Goal: Find specific page/section: Find specific page/section

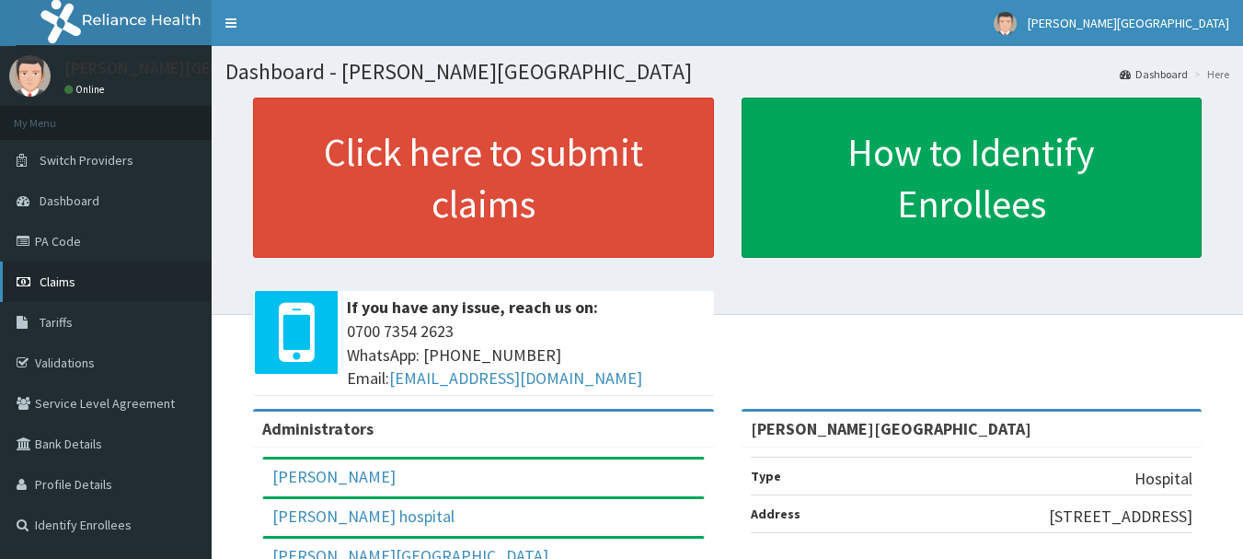
click at [67, 274] on span "Claims" at bounding box center [58, 281] width 36 height 17
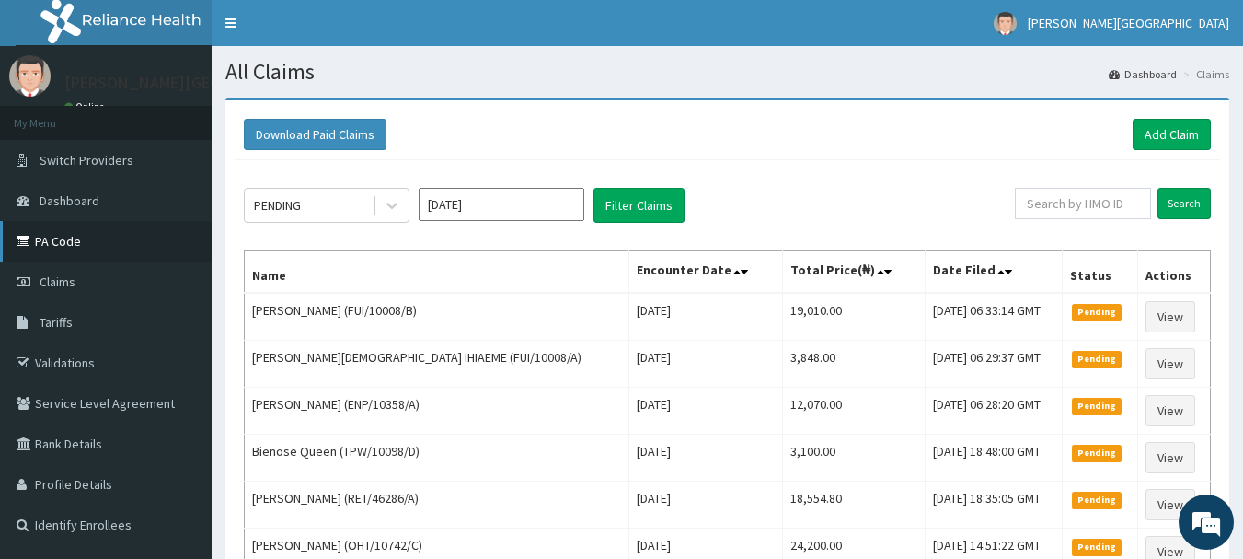
click at [70, 244] on link "PA Code" at bounding box center [106, 241] width 212 height 40
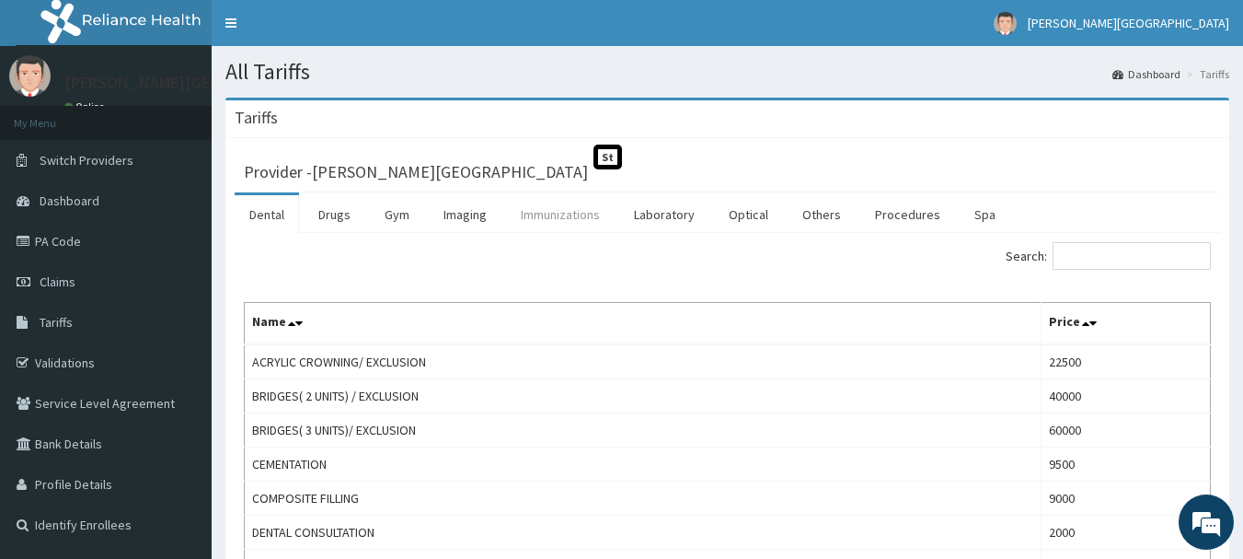
click at [578, 216] on link "Immunizations" at bounding box center [560, 214] width 109 height 39
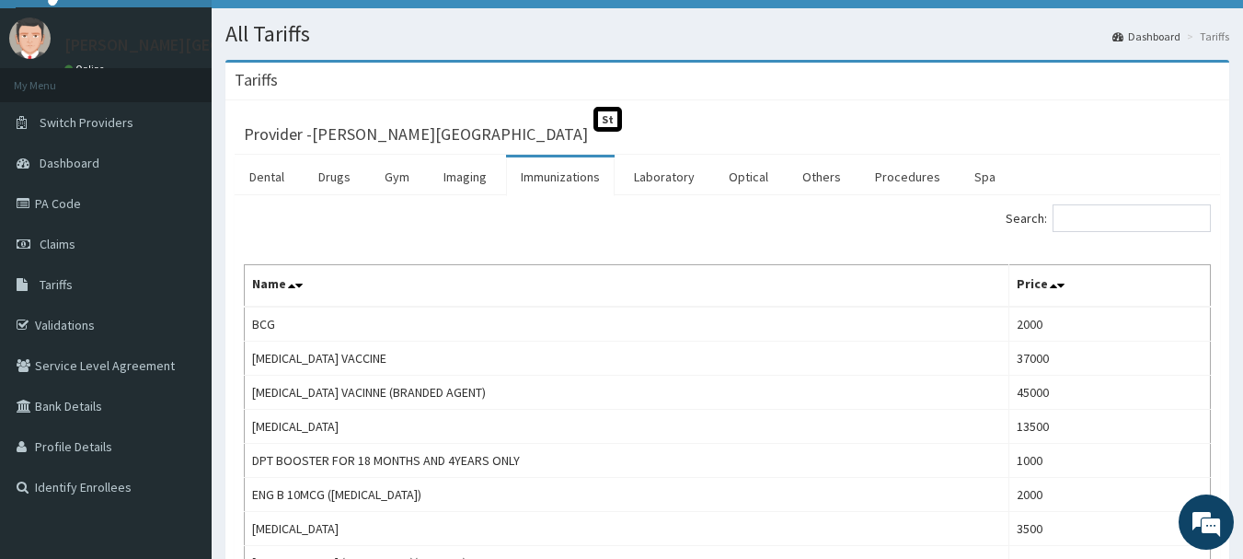
scroll to position [498, 0]
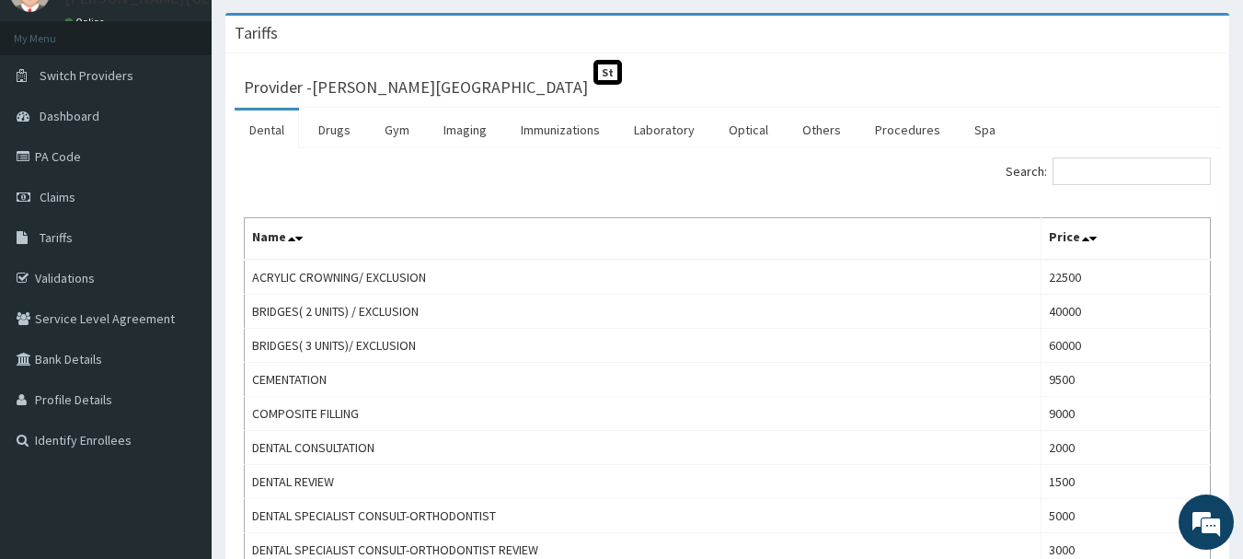
scroll to position [82, 0]
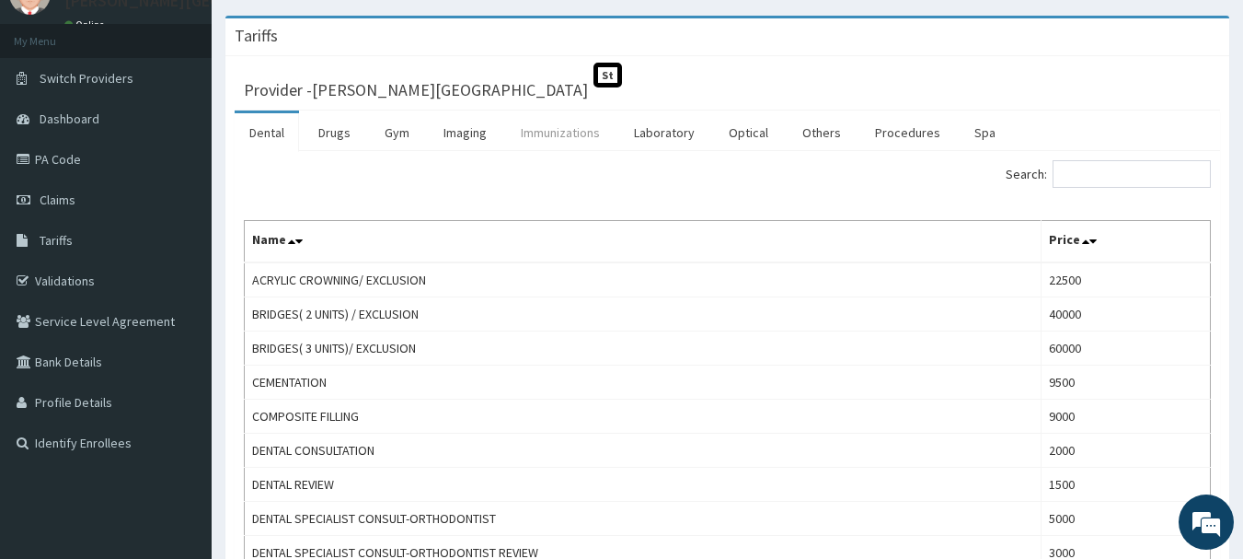
click at [571, 140] on link "Immunizations" at bounding box center [560, 132] width 109 height 39
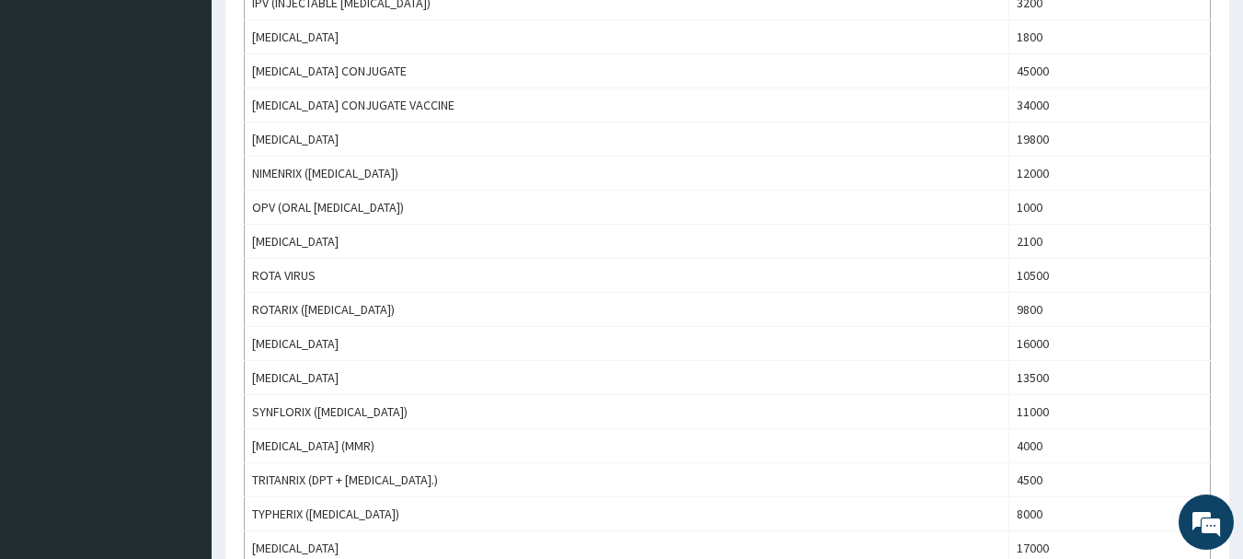
scroll to position [778, 0]
